Goal: Check status: Check status

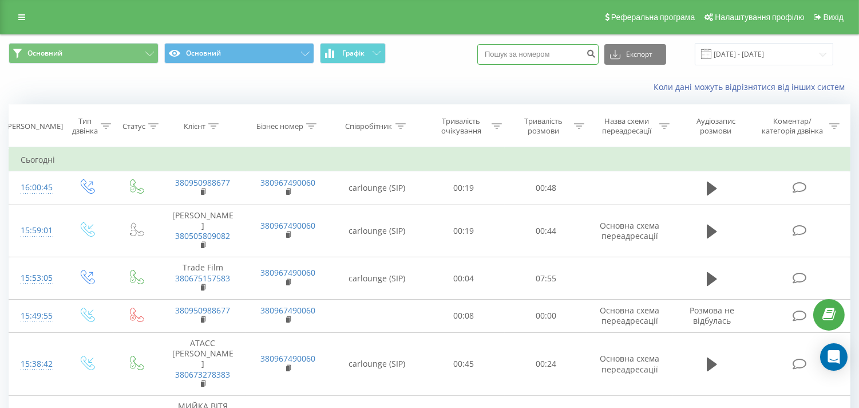
click at [529, 52] on input at bounding box center [538, 54] width 121 height 21
type input "0506323905"
click at [597, 58] on button "submit" at bounding box center [590, 54] width 15 height 21
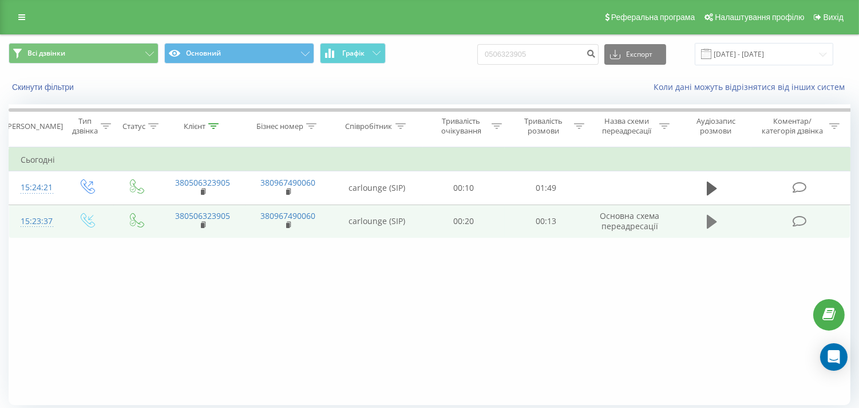
click at [710, 222] on icon at bounding box center [712, 222] width 10 height 14
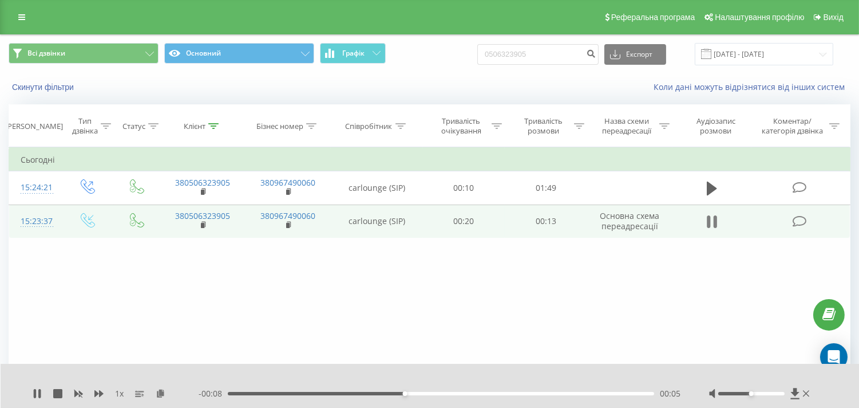
click at [714, 224] on icon at bounding box center [715, 221] width 3 height 13
click at [203, 223] on rect at bounding box center [202, 225] width 3 height 5
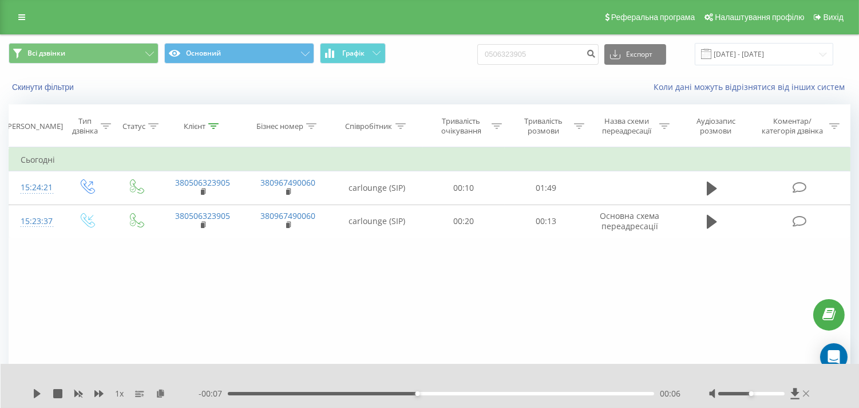
click at [803, 393] on icon at bounding box center [806, 393] width 6 height 9
